Goal: Feedback & Contribution: Contribute content

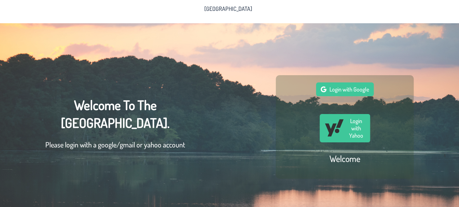
scroll to position [29, 0]
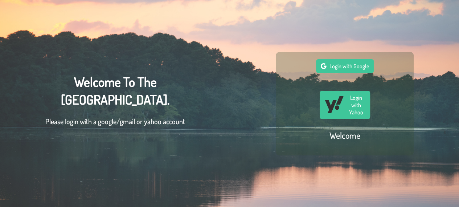
click at [344, 134] on h2 "Welcome" at bounding box center [344, 135] width 31 height 11
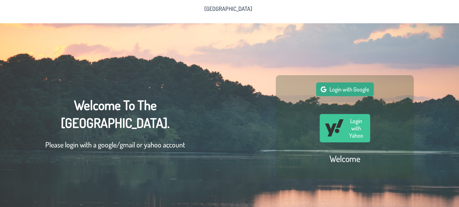
click at [344, 92] on span "Login with Google" at bounding box center [349, 89] width 40 height 7
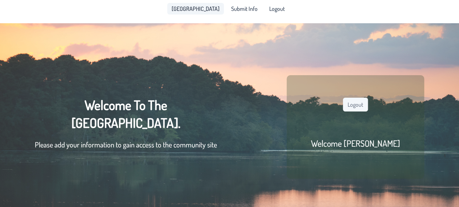
click at [189, 11] on span "[GEOGRAPHIC_DATA]" at bounding box center [196, 9] width 48 height 6
click at [197, 8] on span "[GEOGRAPHIC_DATA]" at bounding box center [196, 9] width 48 height 6
click at [231, 8] on span "Submit Info" at bounding box center [244, 9] width 26 height 6
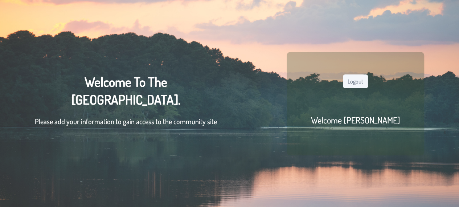
scroll to position [0, 5]
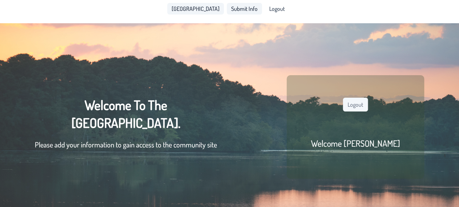
click at [189, 10] on span "[GEOGRAPHIC_DATA]" at bounding box center [196, 9] width 48 height 6
click at [351, 111] on button "Logout" at bounding box center [355, 105] width 25 height 14
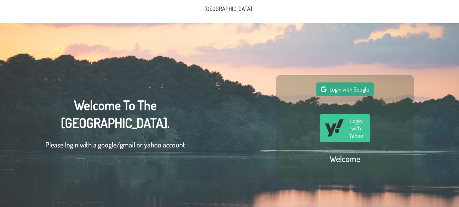
click at [339, 91] on span "Login with Google" at bounding box center [349, 89] width 40 height 7
